Goal: Information Seeking & Learning: Learn about a topic

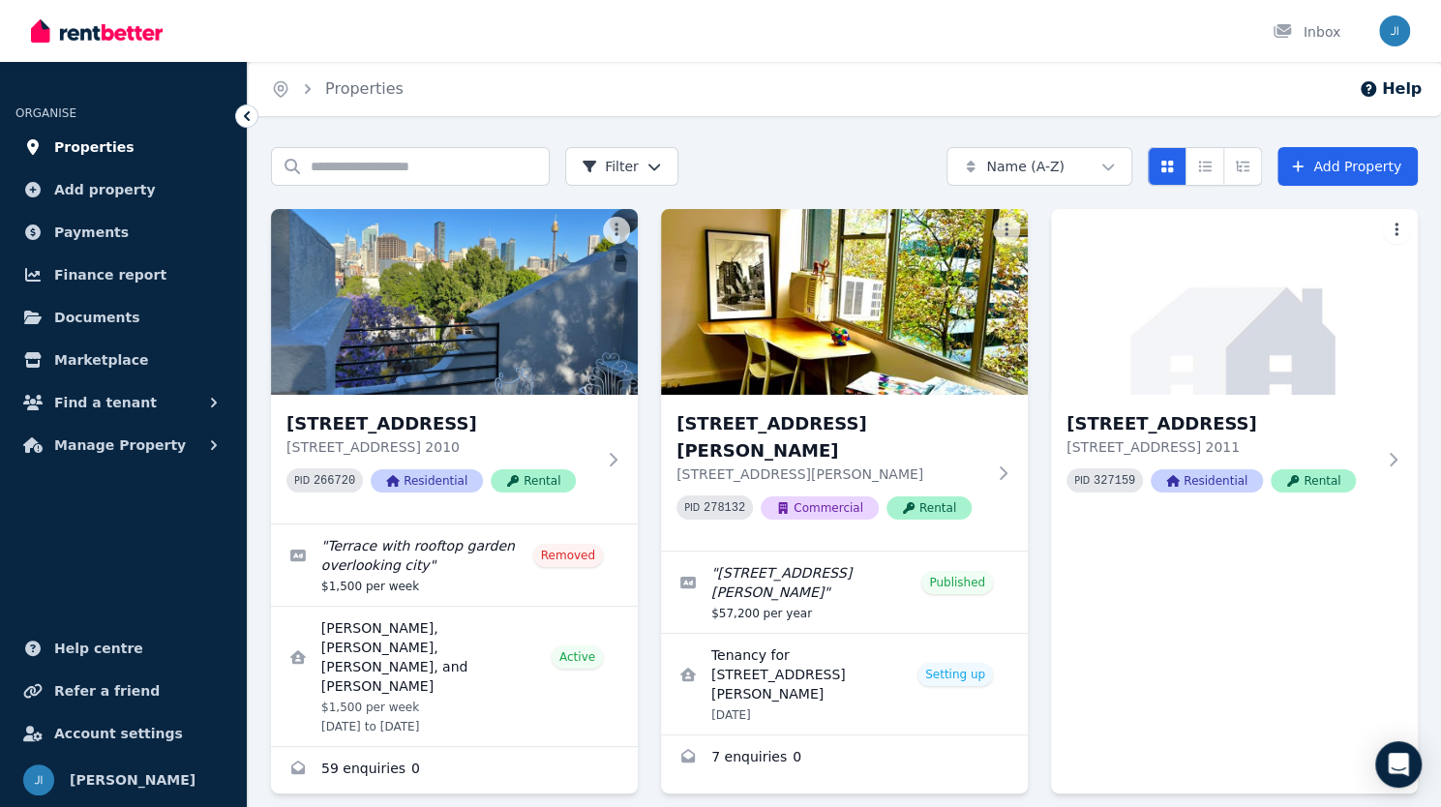
click at [88, 150] on span "Properties" at bounding box center [94, 146] width 80 height 23
click at [88, 148] on span "Properties" at bounding box center [94, 146] width 80 height 23
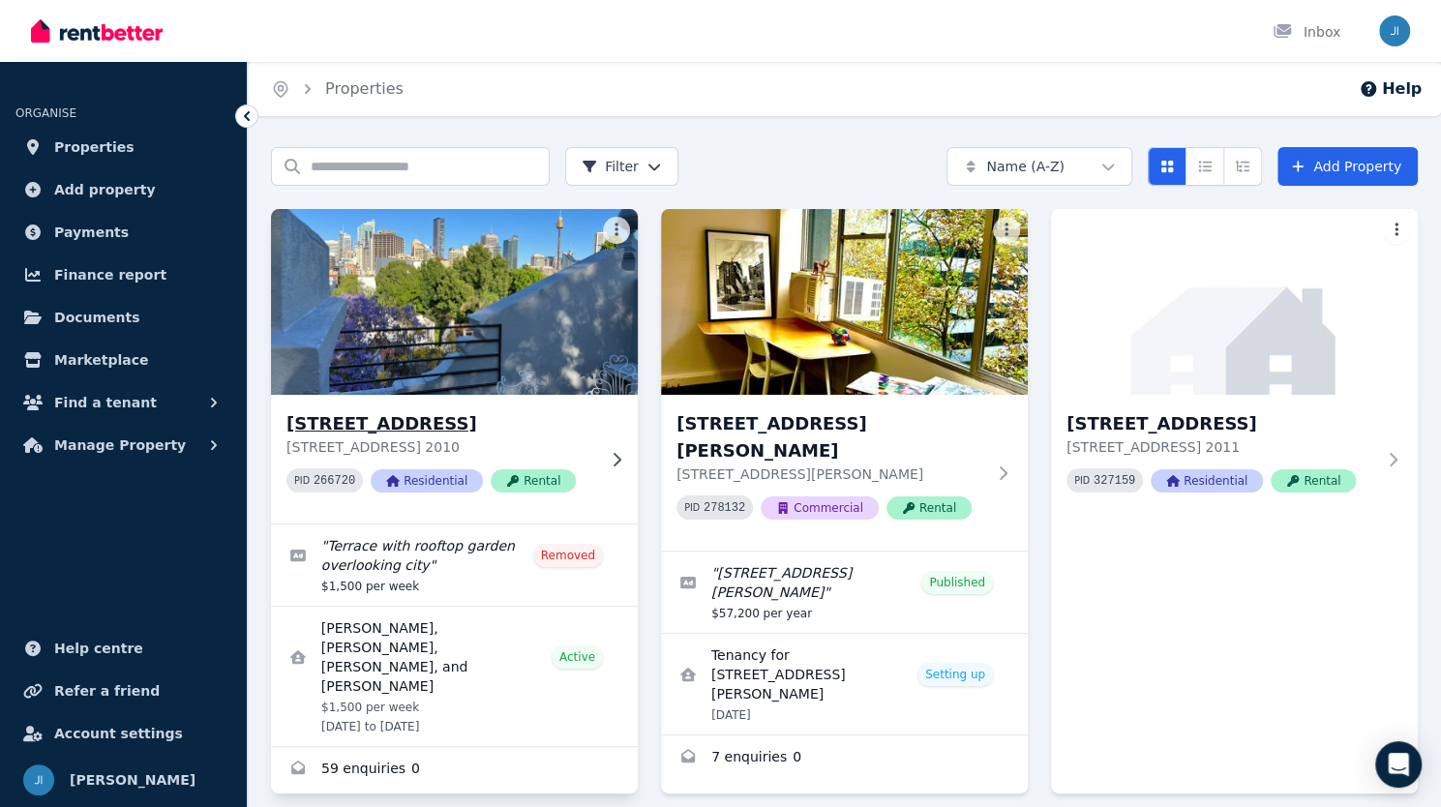
click at [496, 343] on img at bounding box center [454, 301] width 385 height 195
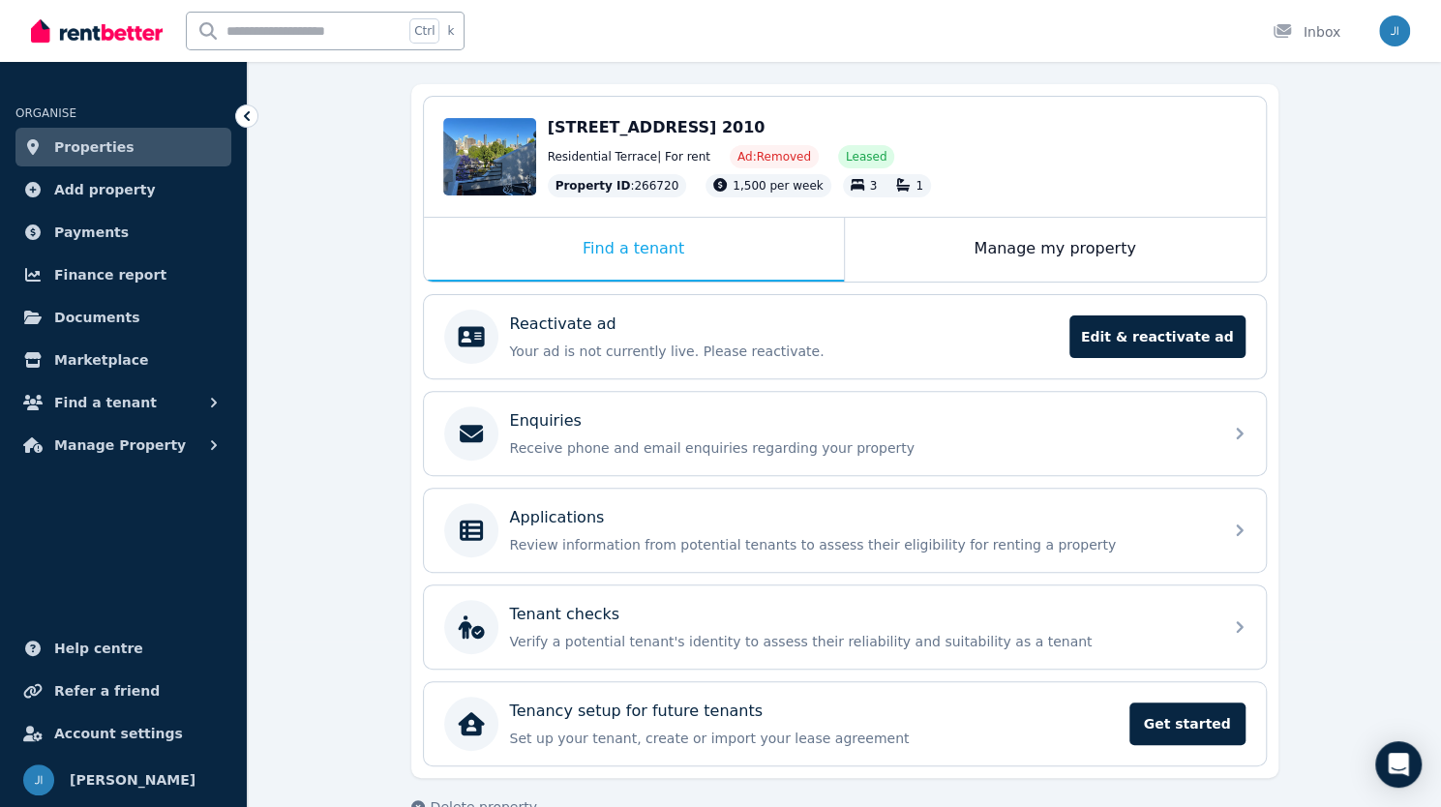
scroll to position [202, 0]
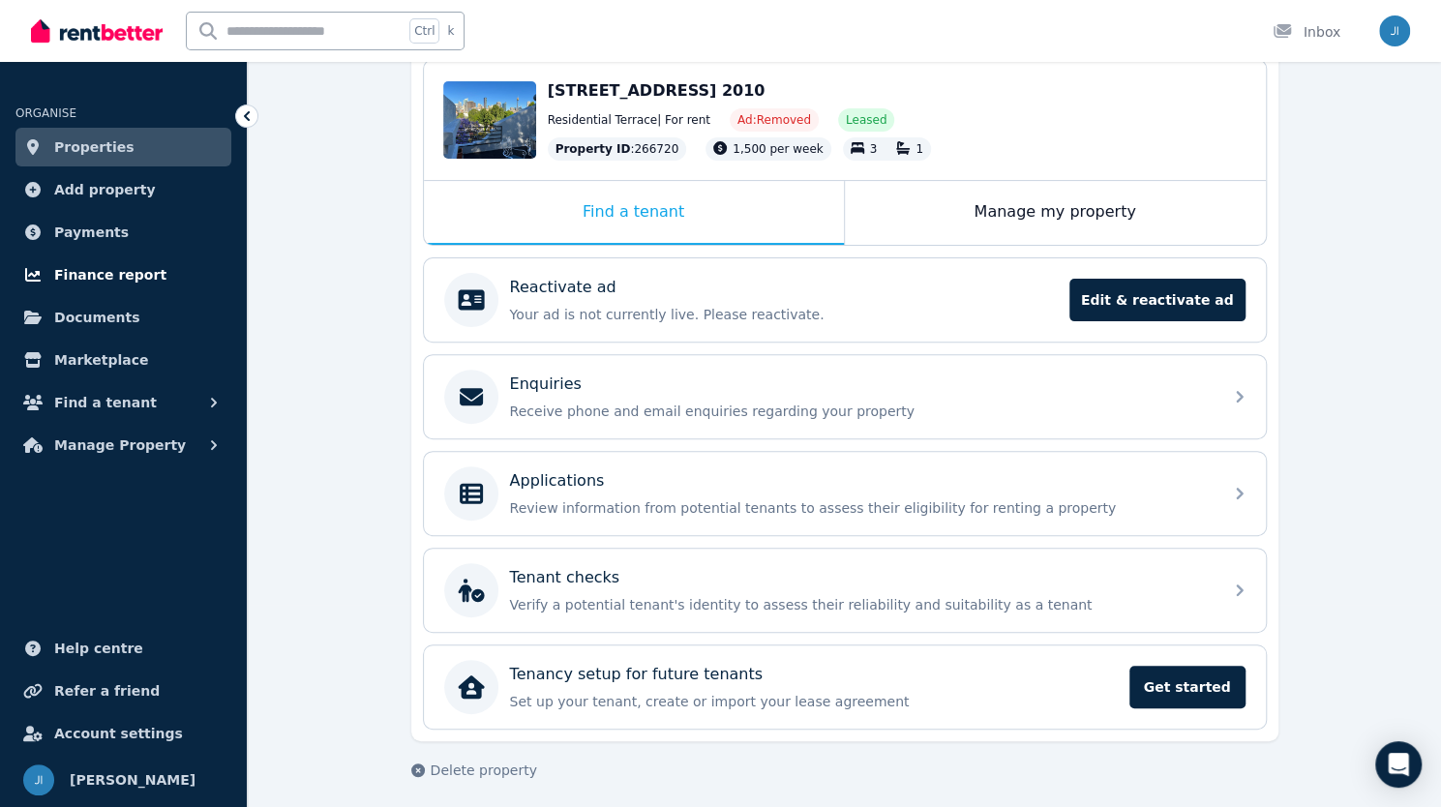
click at [108, 281] on span "Finance report" at bounding box center [110, 274] width 112 height 23
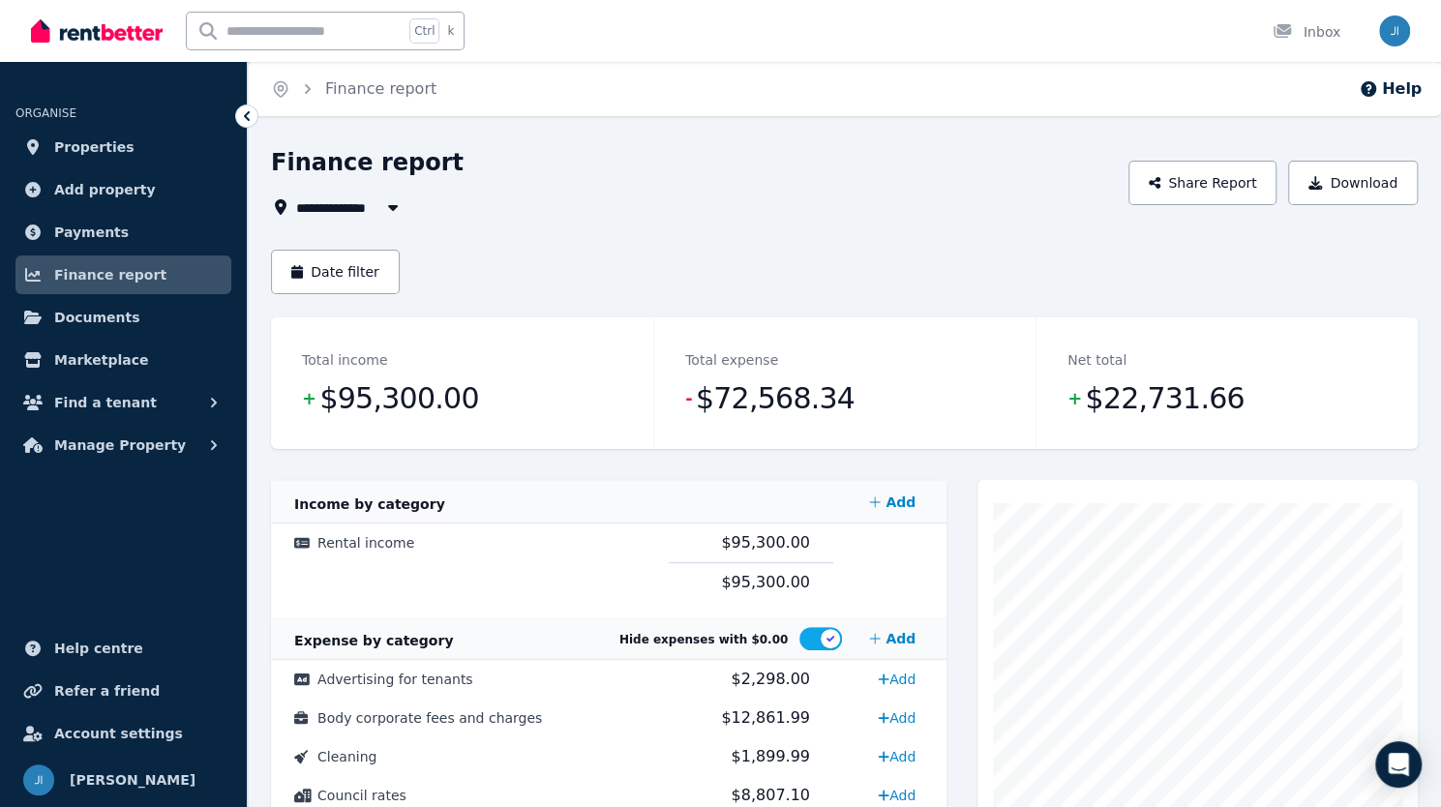
click at [348, 207] on span "All Properties" at bounding box center [358, 206] width 125 height 23
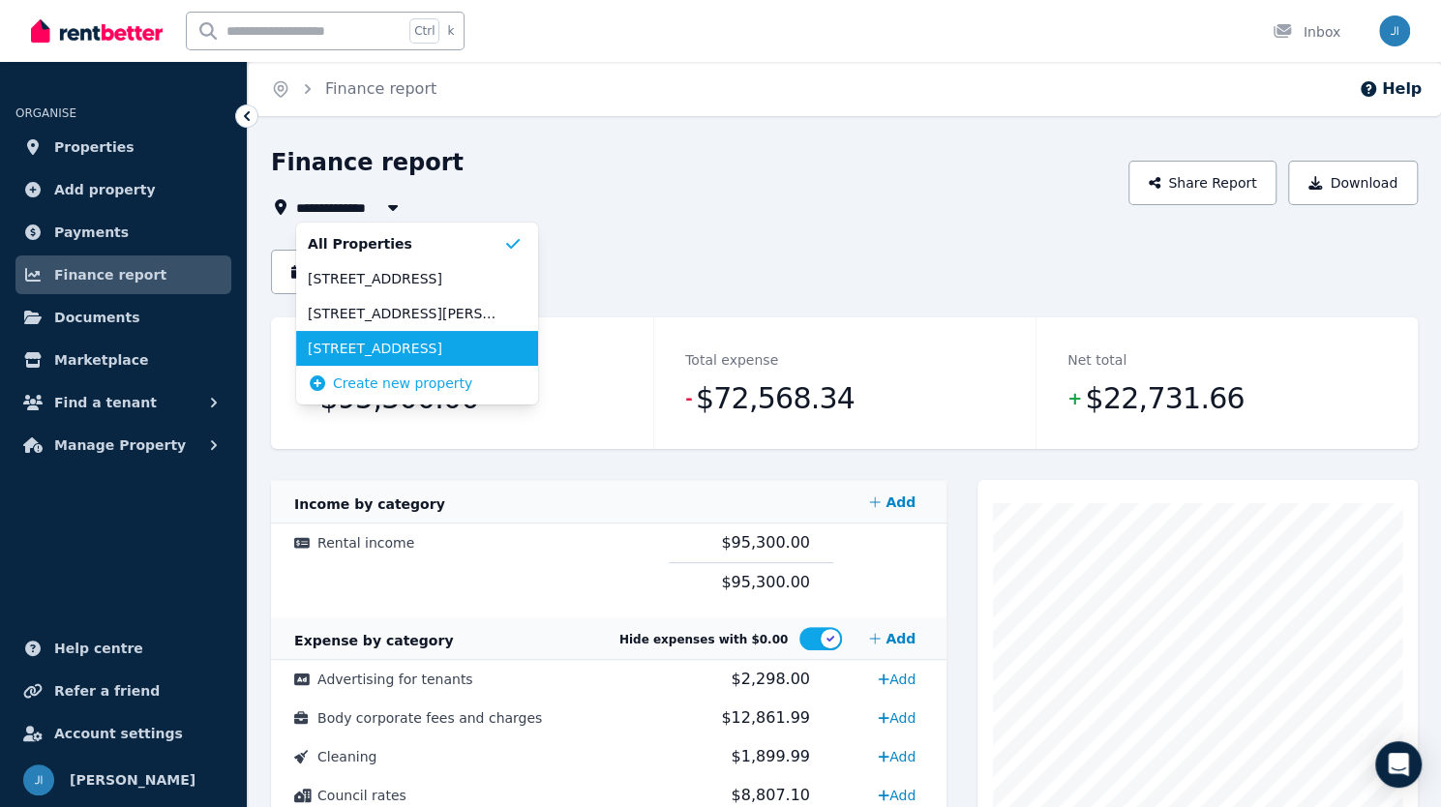
click at [353, 344] on span "[STREET_ADDRESS]" at bounding box center [405, 348] width 195 height 19
type input "**********"
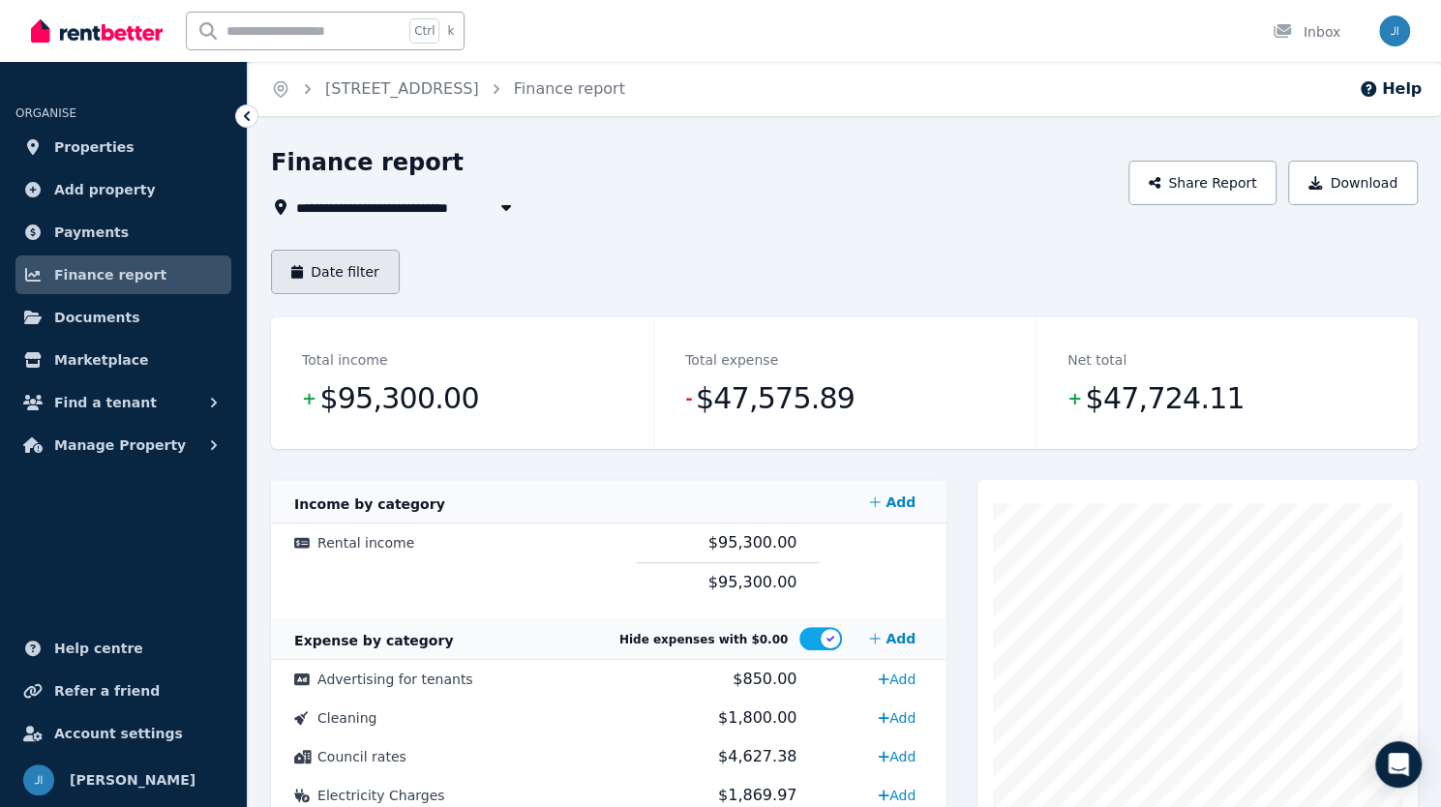
click at [360, 254] on button "Date filter" at bounding box center [335, 272] width 129 height 45
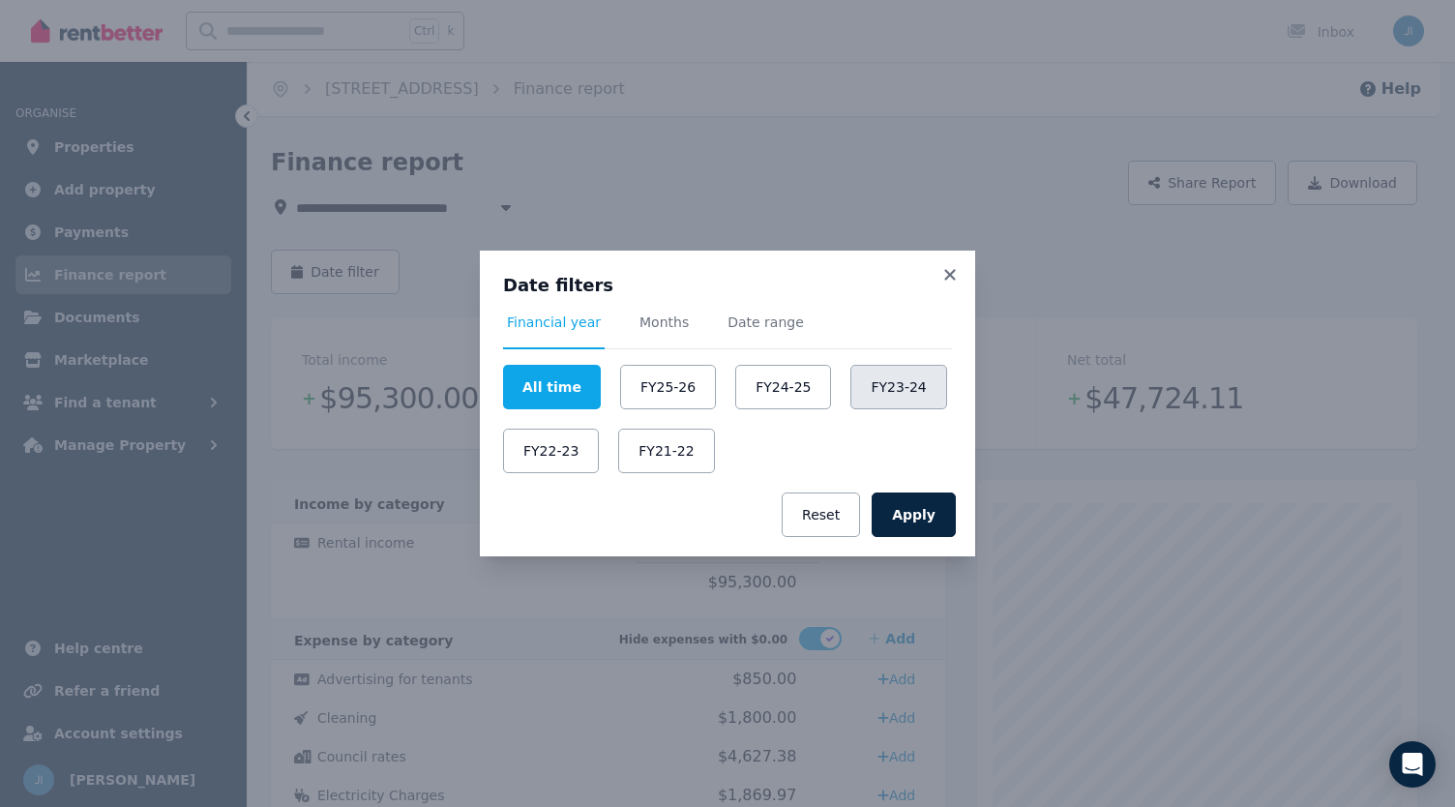
click at [850, 376] on button "FY23-24" at bounding box center [898, 387] width 96 height 45
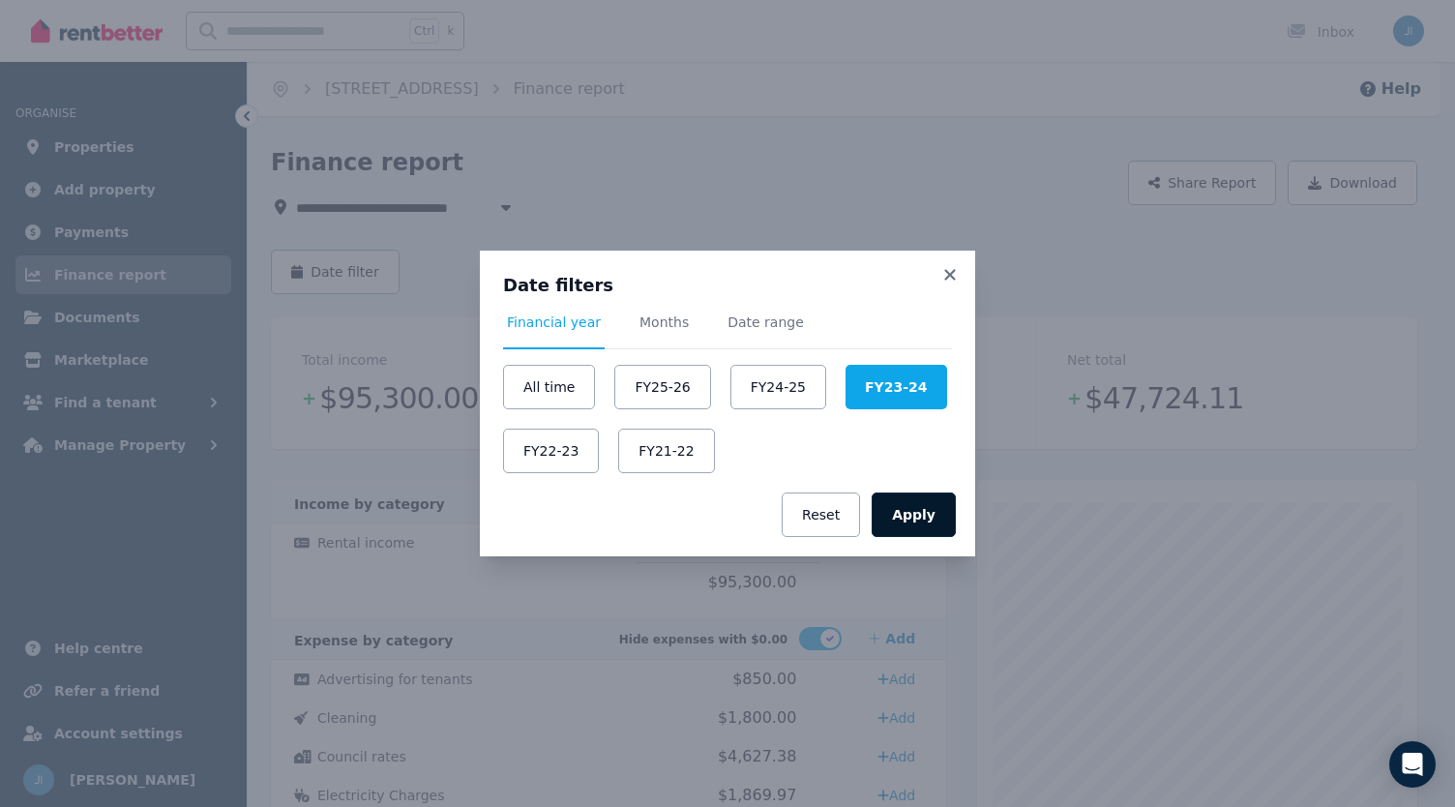
click at [906, 505] on button "Apply" at bounding box center [914, 514] width 84 height 45
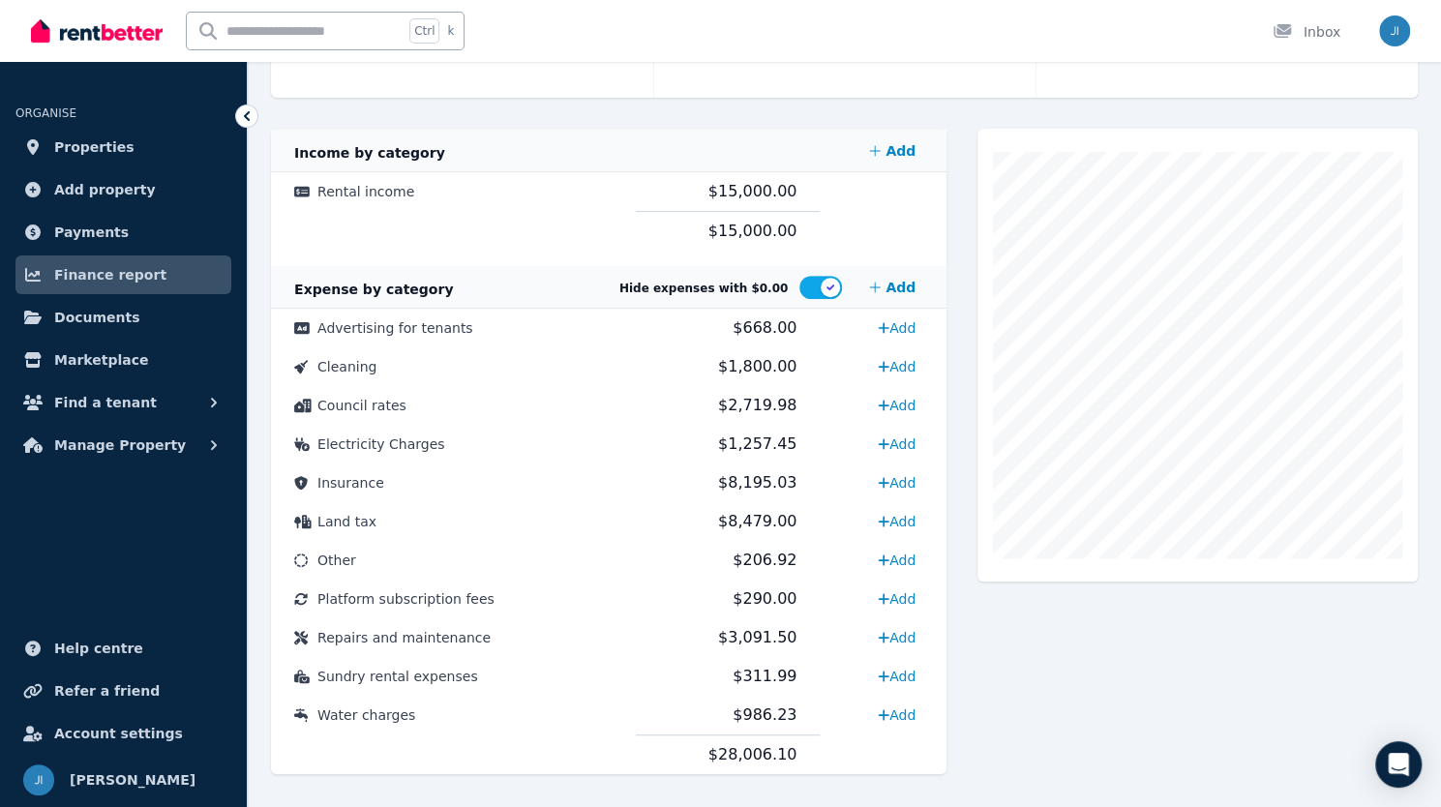
scroll to position [382, 0]
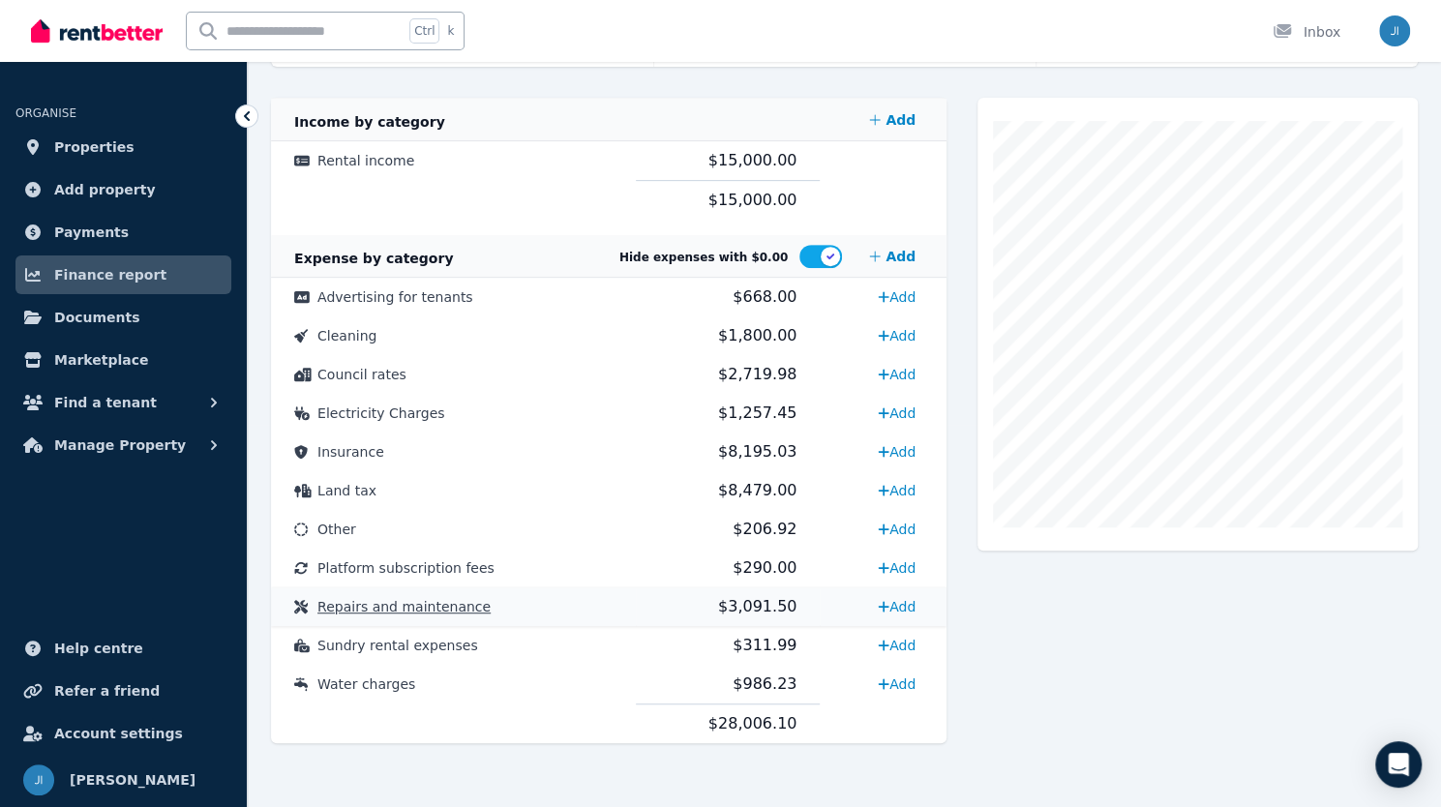
click at [382, 609] on span "Repairs and maintenance" at bounding box center [403, 606] width 173 height 15
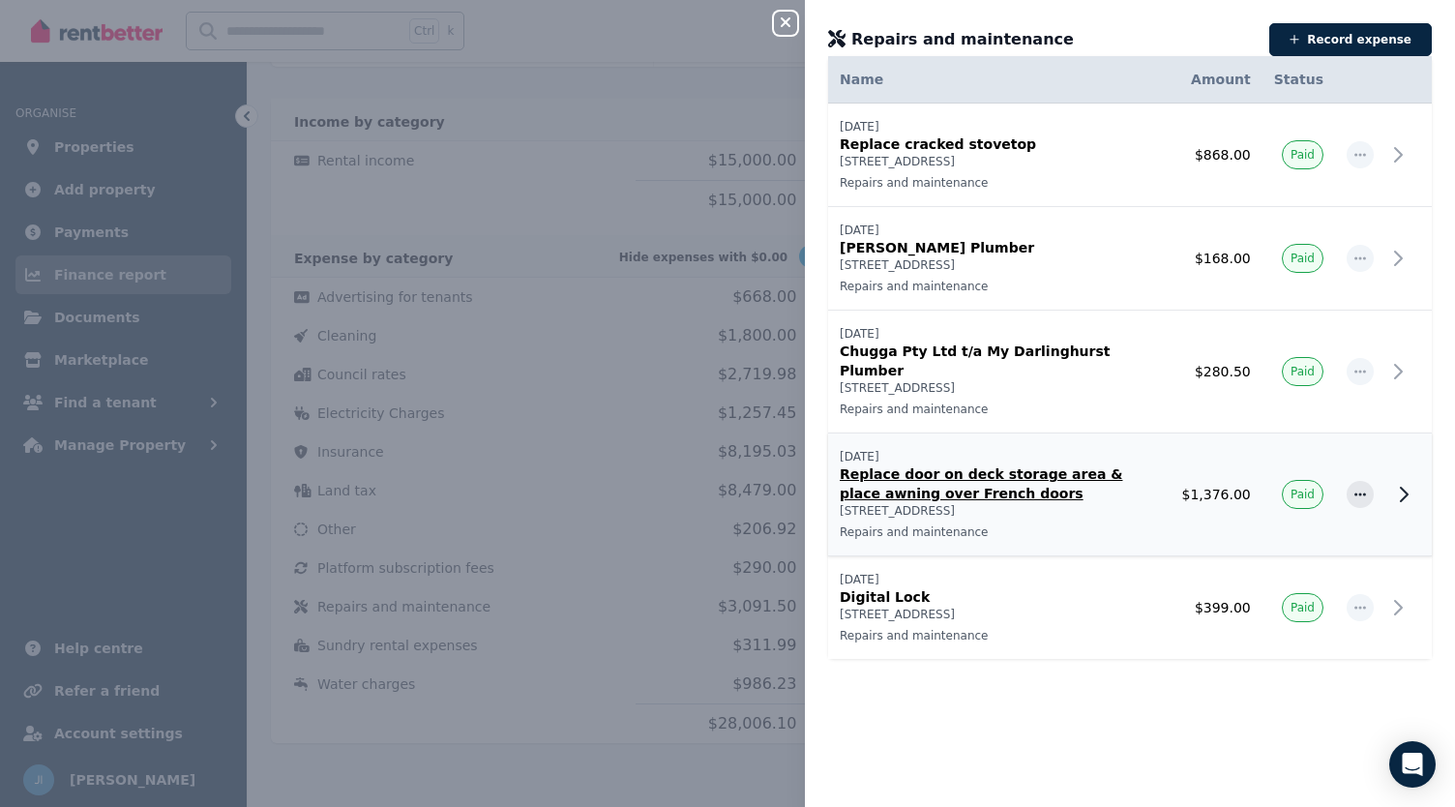
click at [1401, 488] on icon at bounding box center [1404, 495] width 7 height 14
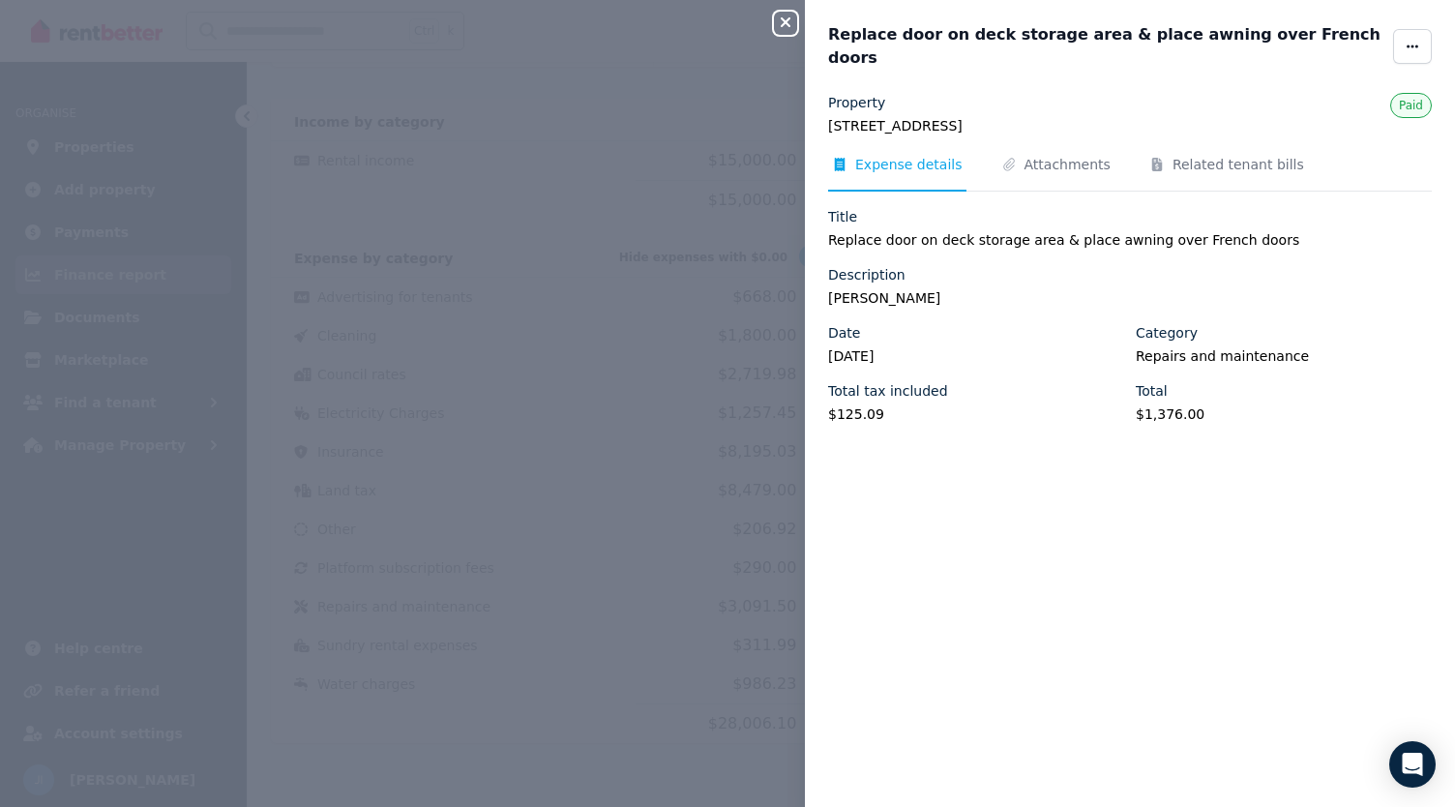
click at [780, 14] on button "Close panel" at bounding box center [785, 23] width 23 height 23
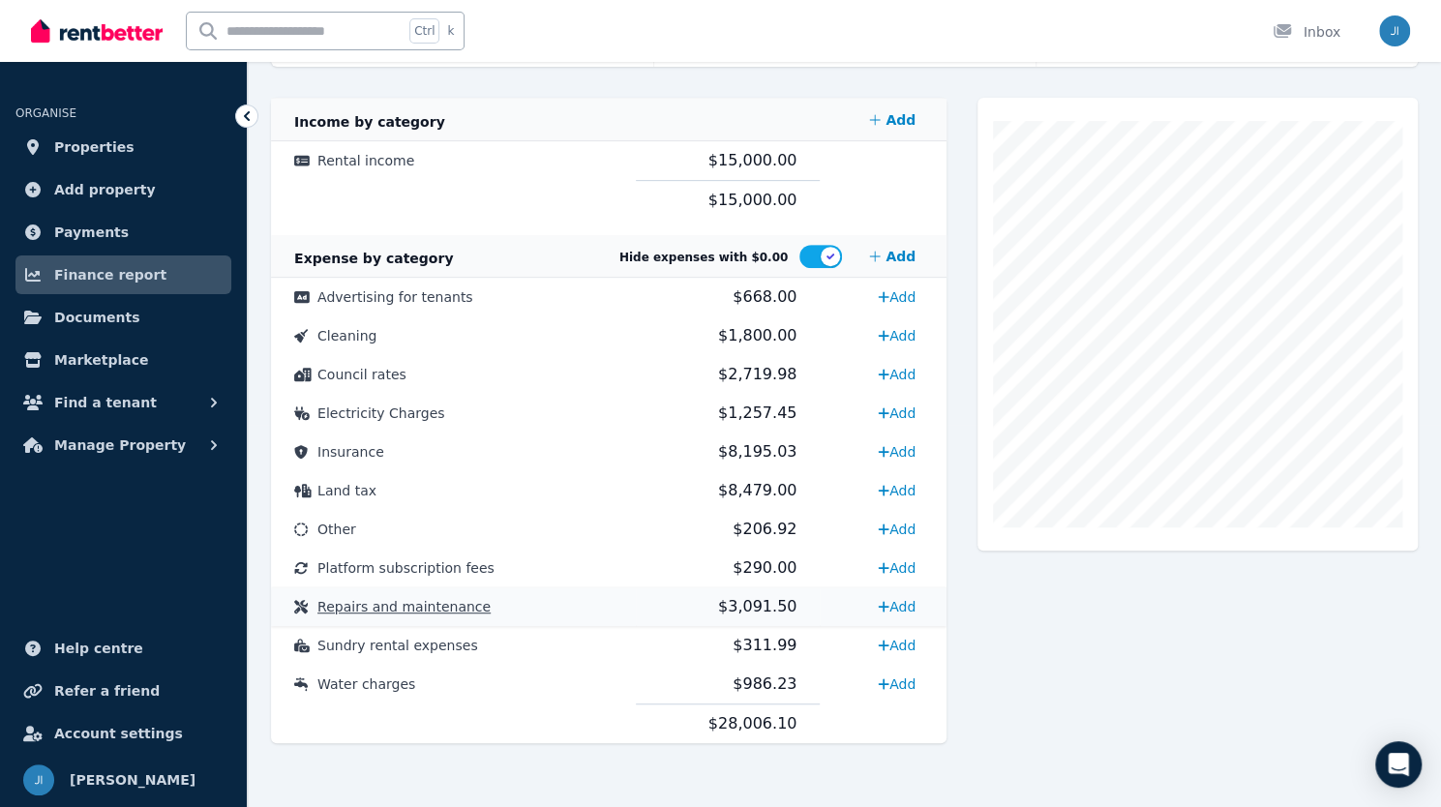
click at [424, 612] on span "Repairs and maintenance" at bounding box center [403, 606] width 173 height 15
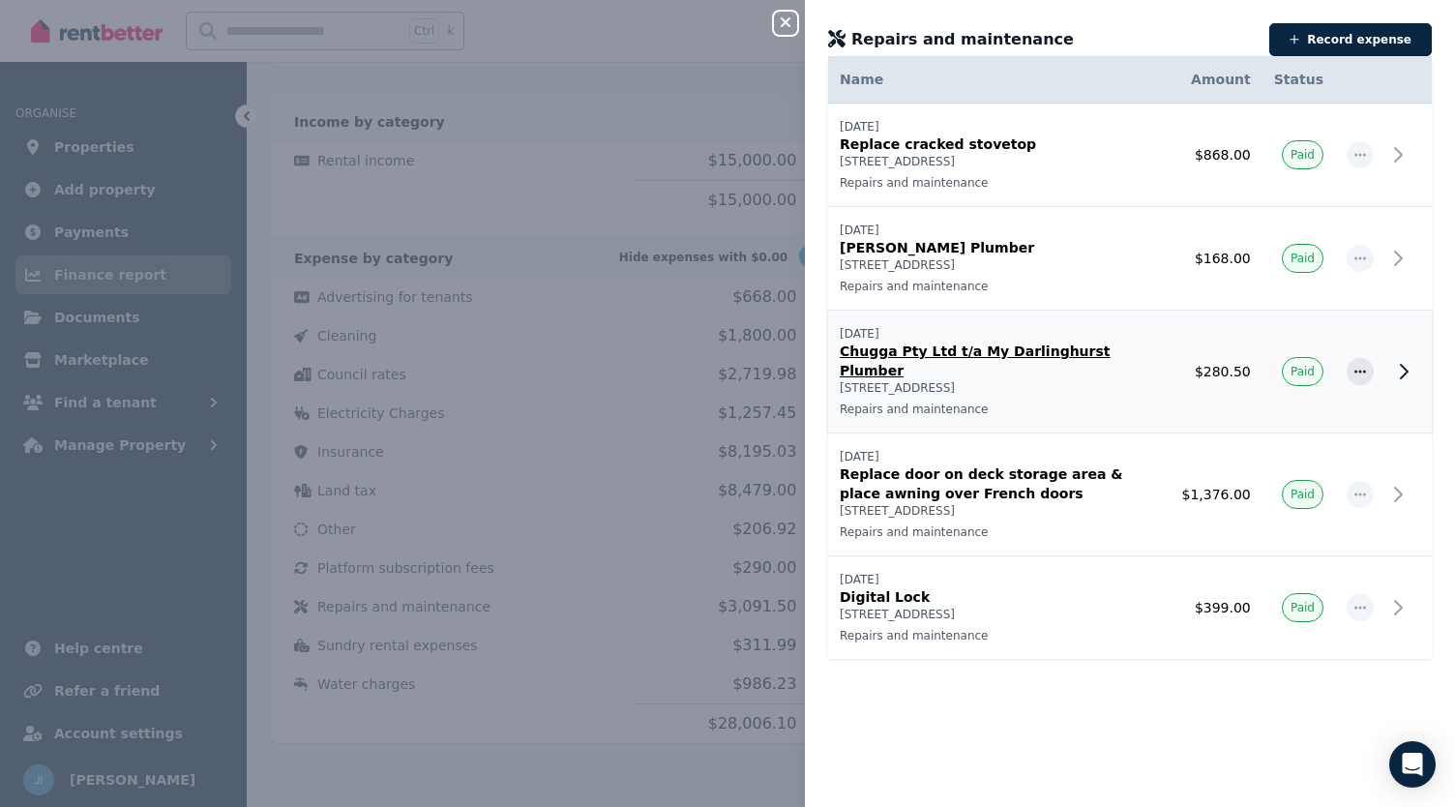
click at [1392, 368] on icon at bounding box center [1403, 371] width 23 height 23
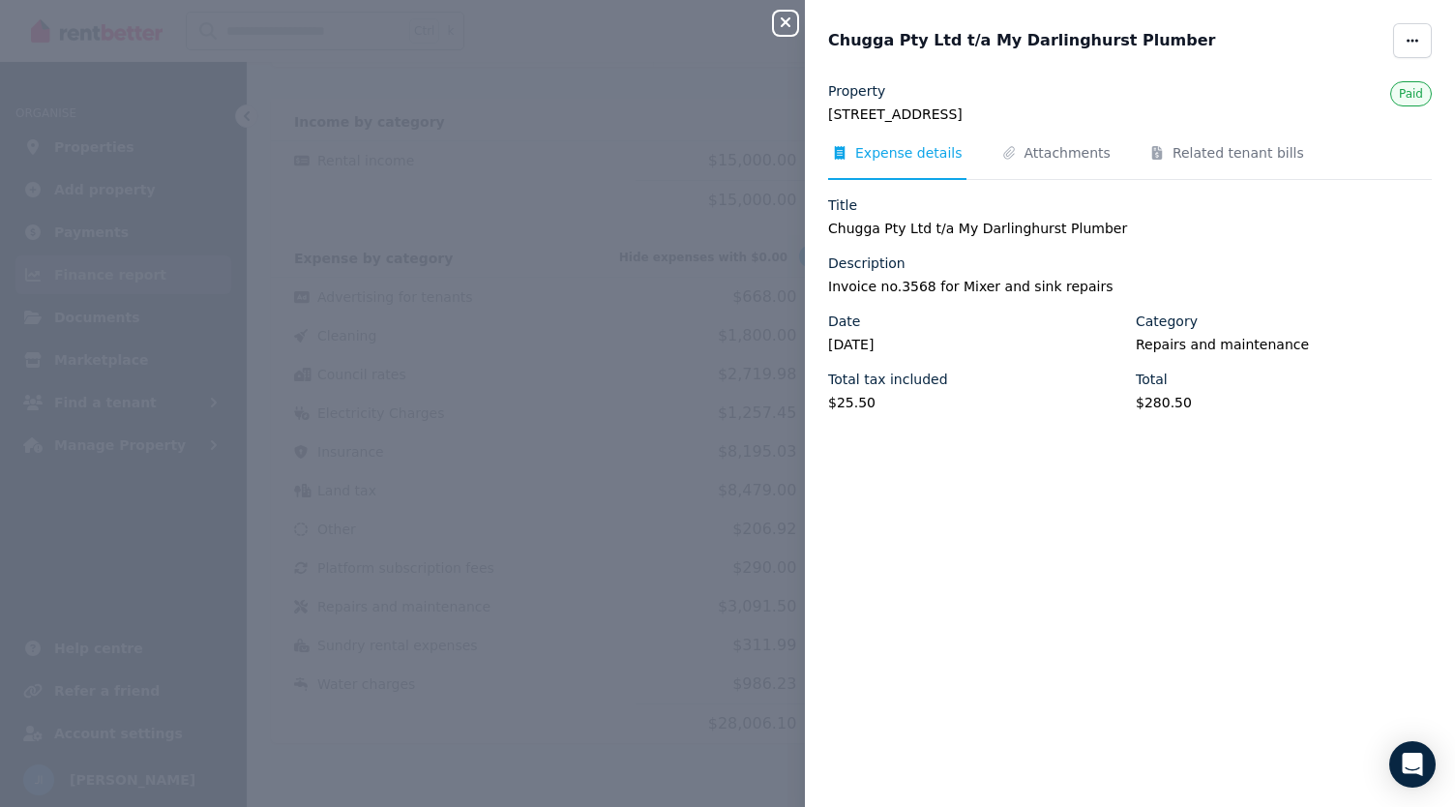
click at [790, 21] on icon "button" at bounding box center [785, 22] width 23 height 15
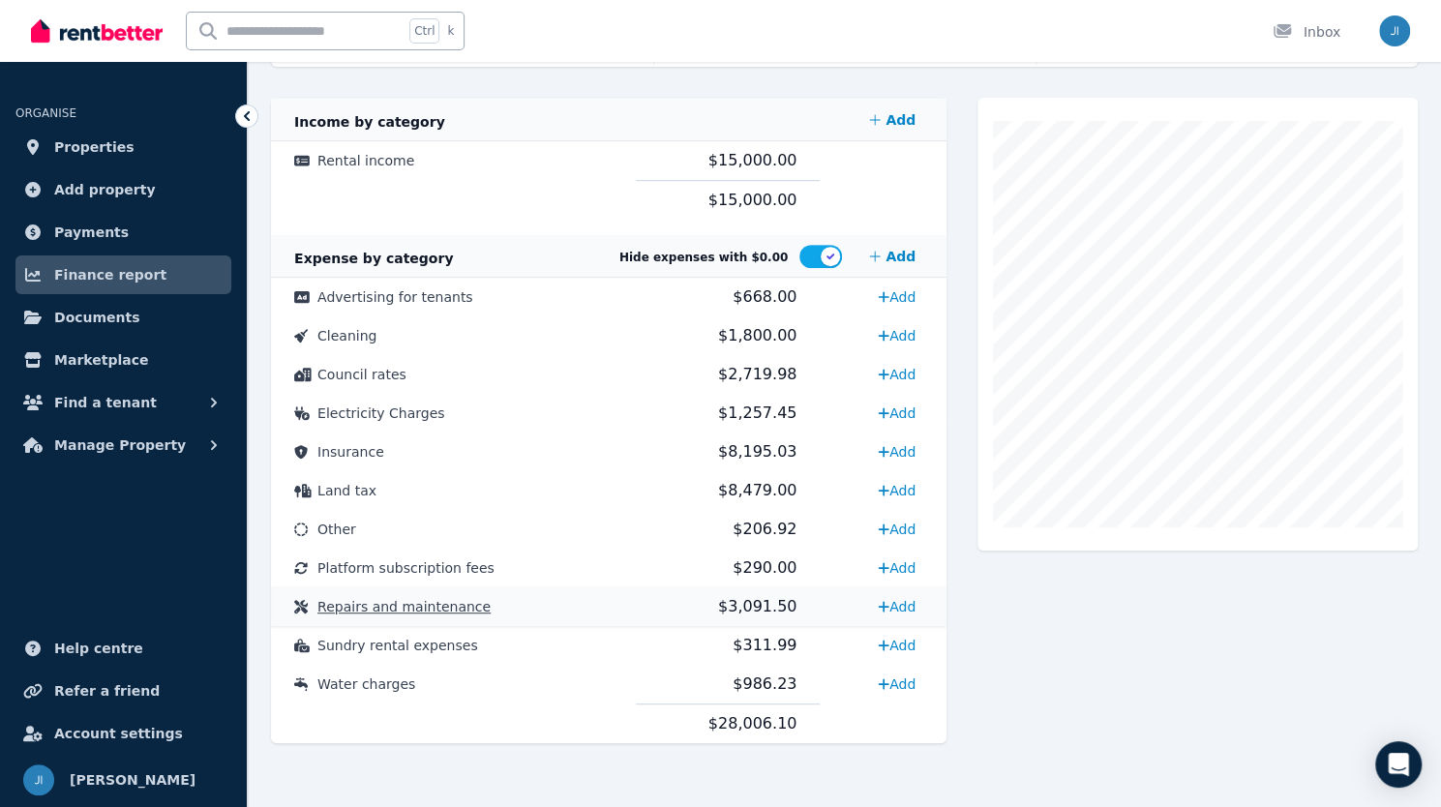
click at [432, 614] on span "Repairs and maintenance" at bounding box center [403, 606] width 173 height 15
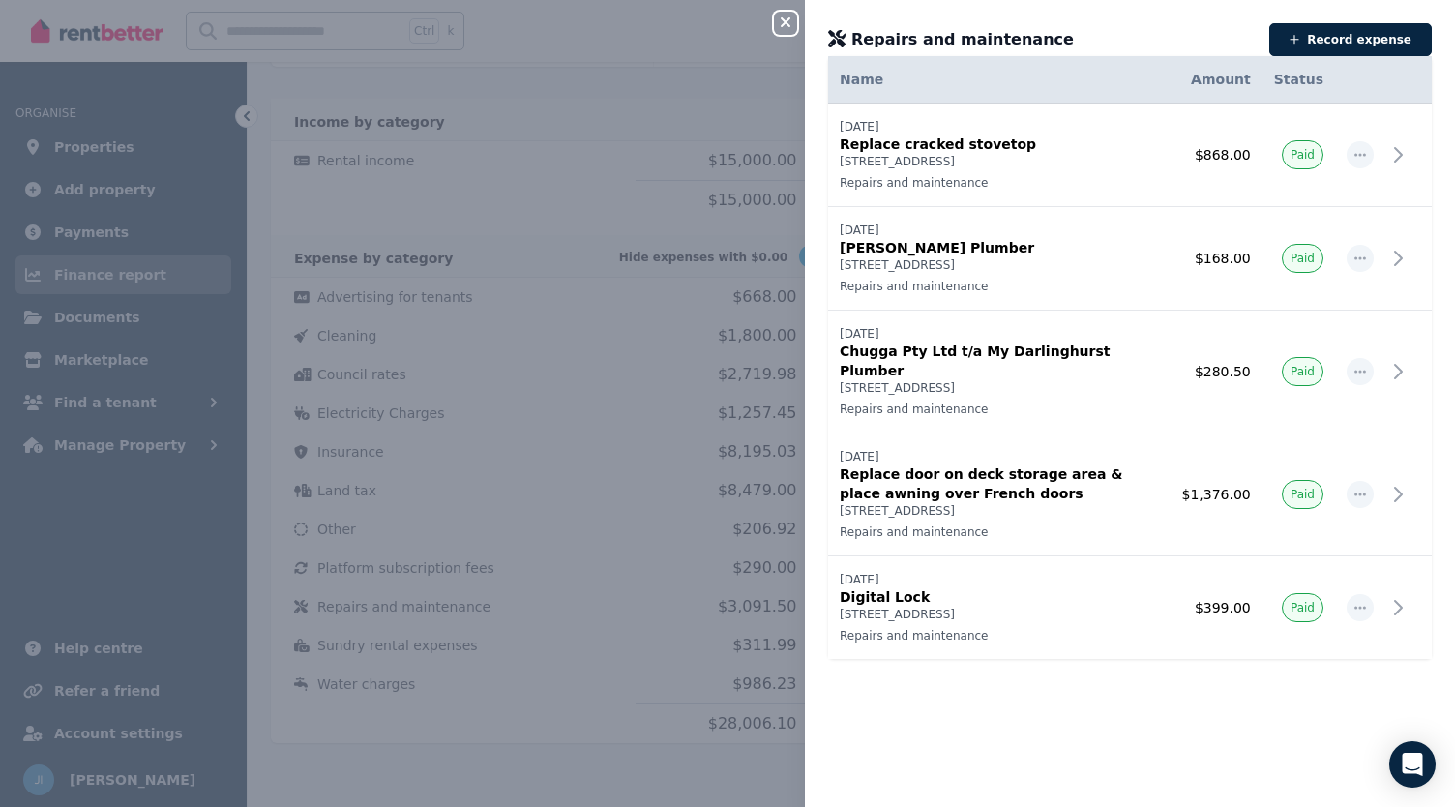
click at [789, 22] on icon "button" at bounding box center [785, 22] width 23 height 15
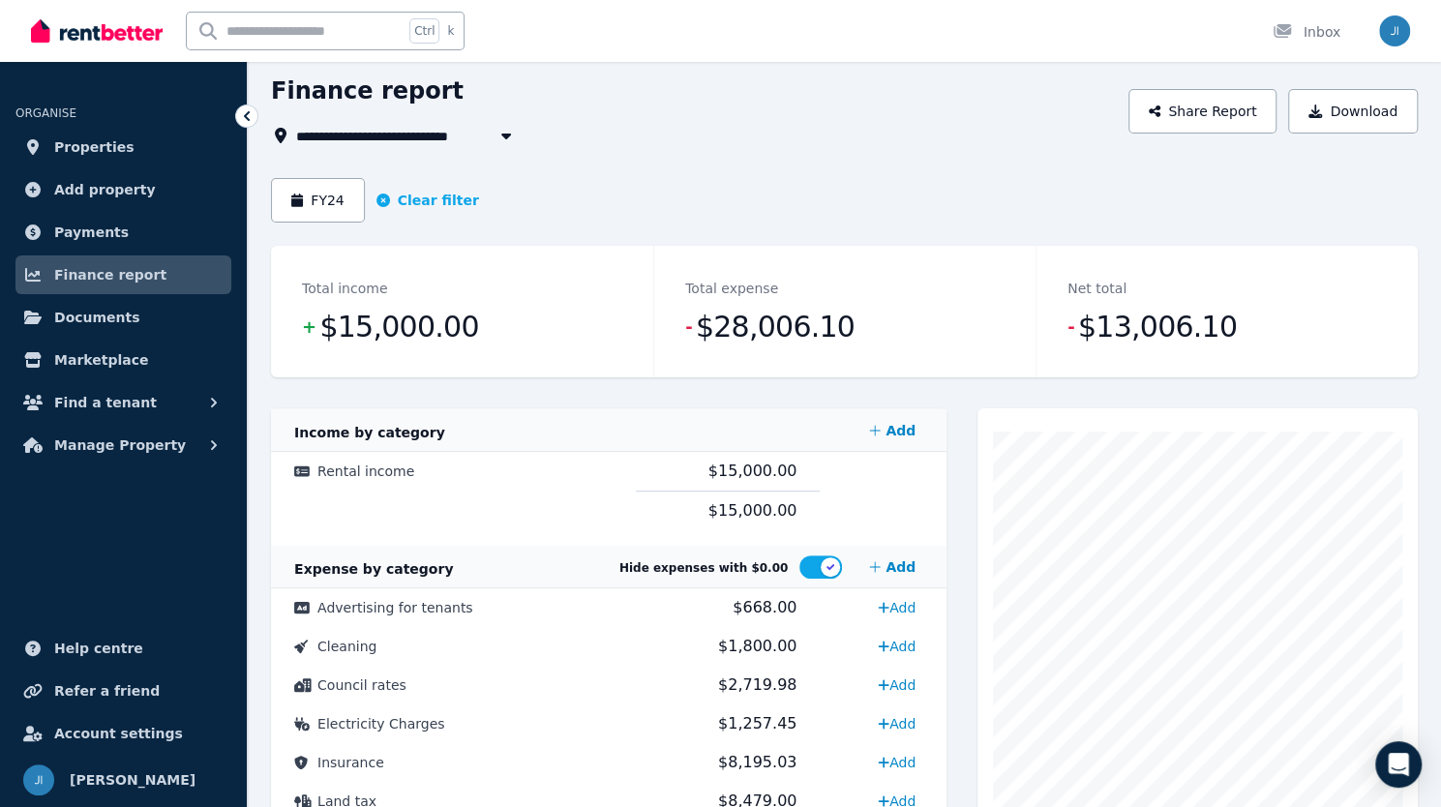
scroll to position [74, 0]
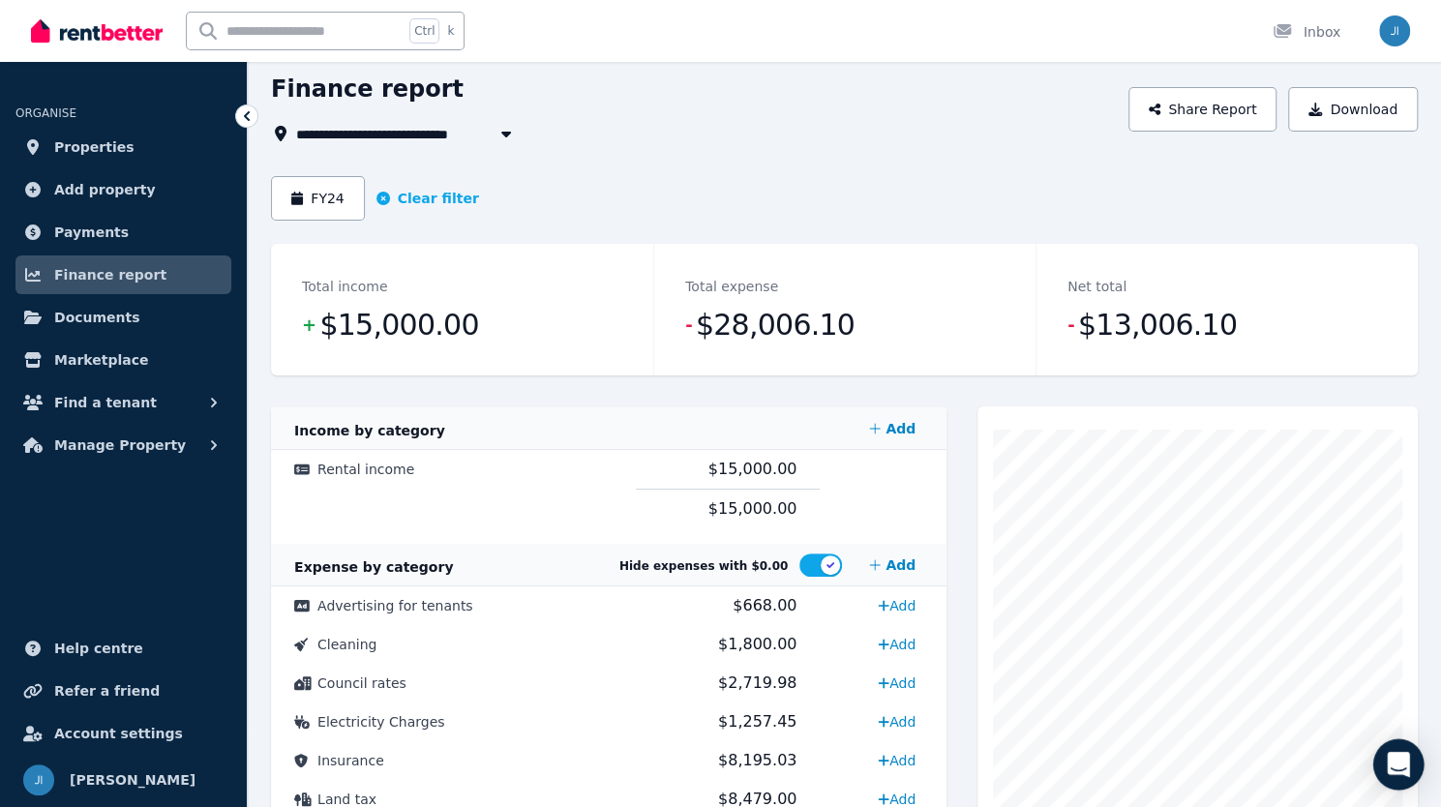
click at [1413, 776] on div "Open Intercom Messenger" at bounding box center [1398, 764] width 51 height 51
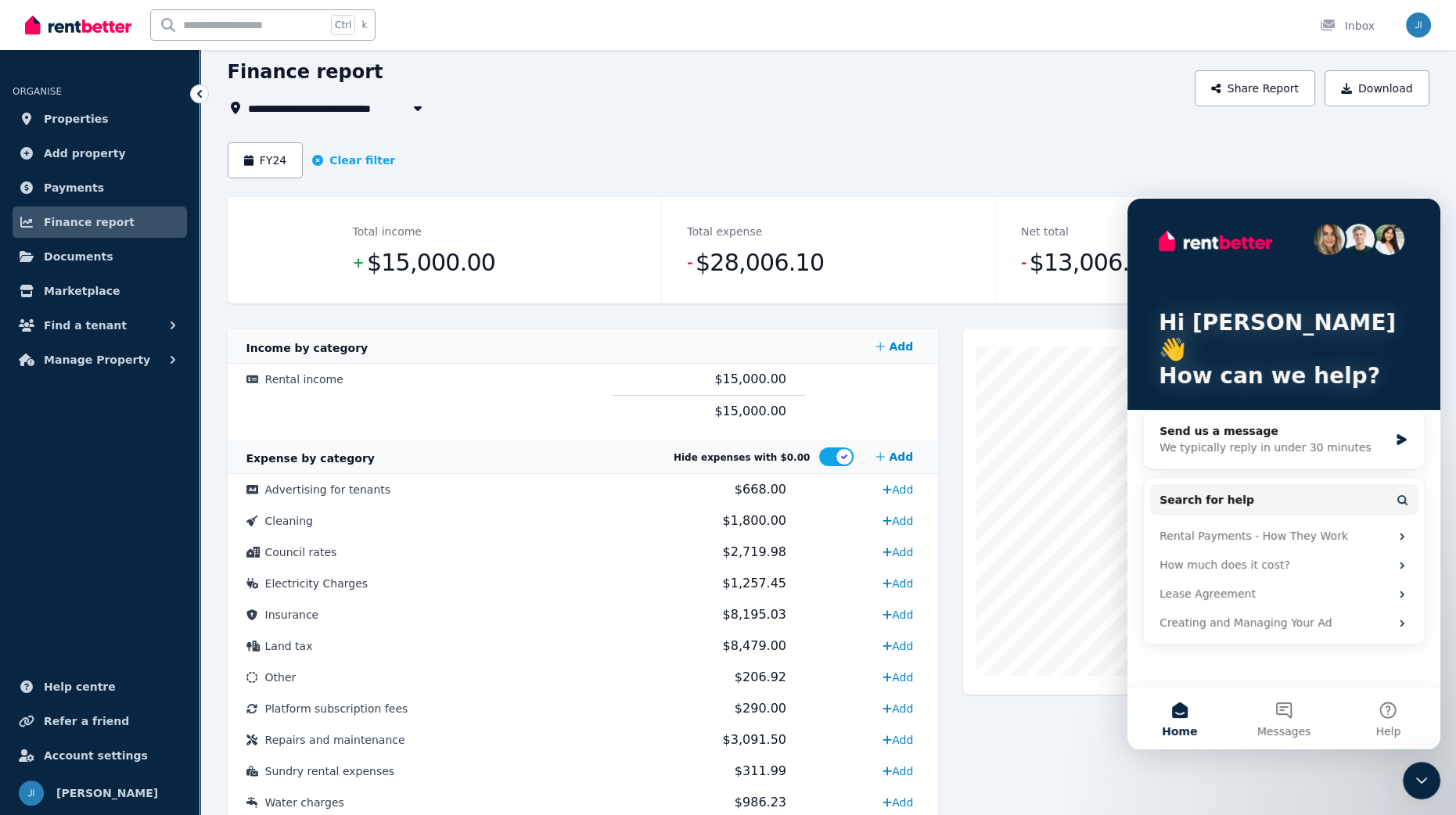
click at [1019, 121] on div "**********" at bounding box center [829, 467] width 1201 height 816
click at [955, 652] on div "Expense Land tax 8,479 Cost Code Amount Income by category Add Rental income $1…" at bounding box center [829, 602] width 1201 height 547
click at [1175, 652] on icon "Close Intercom Messenger" at bounding box center [1420, 780] width 19 height 19
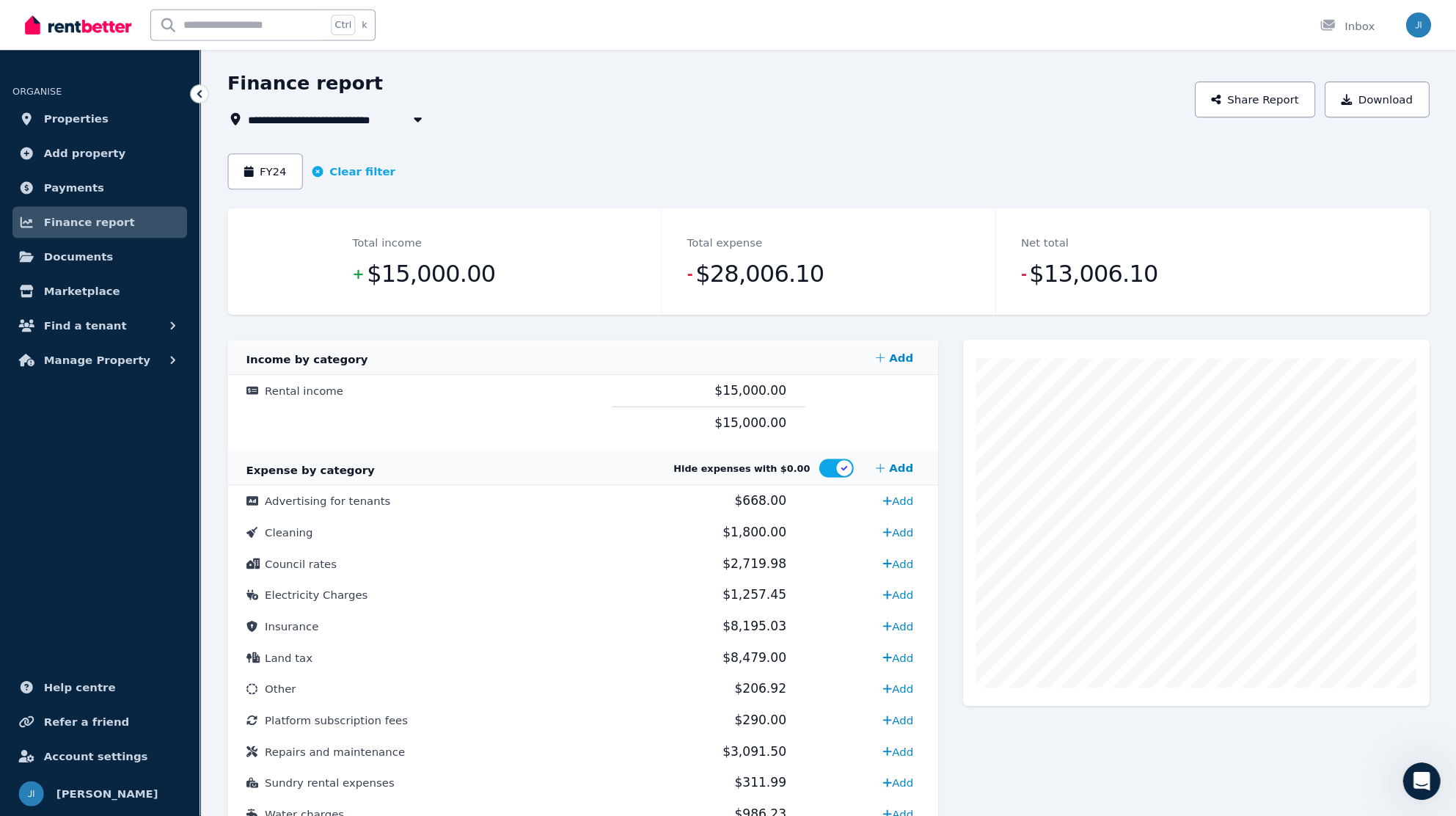
scroll to position [46, 0]
